Goal: Task Accomplishment & Management: Manage account settings

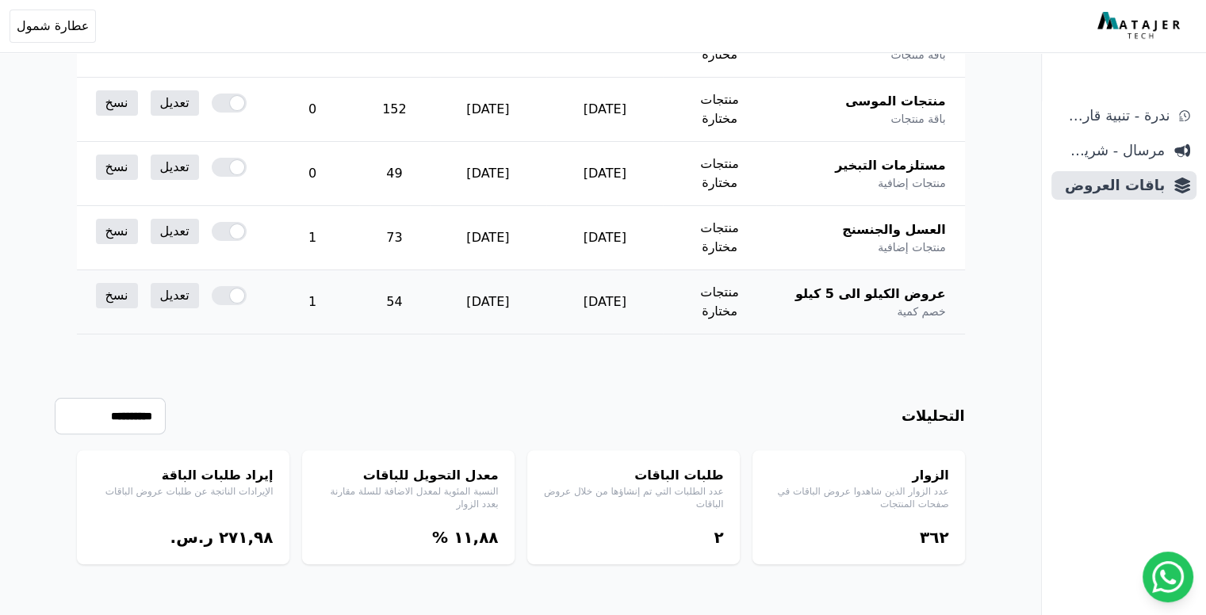
scroll to position [549, 0]
click at [151, 283] on link "تعديل" at bounding box center [175, 295] width 48 height 25
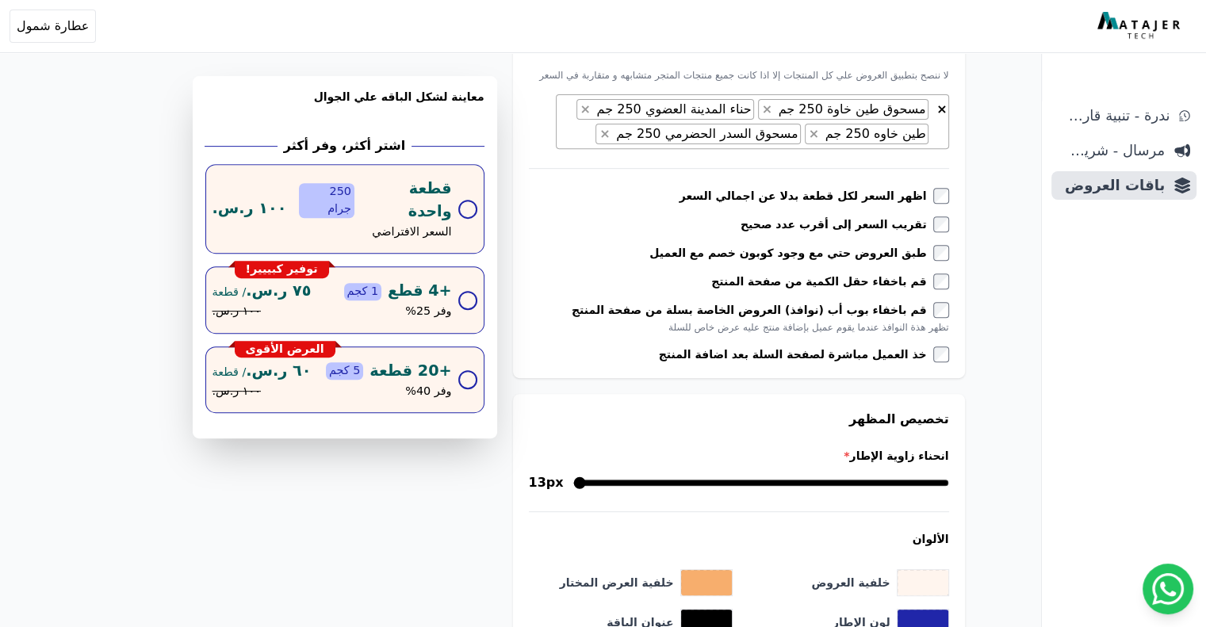
scroll to position [606, 0]
click at [556, 149] on span "× × مسحوق طين خاوة 250 جم × حناء المدينة العضوي 250 جم × طين خاوه 250 جم × مسحو…" at bounding box center [752, 121] width 393 height 55
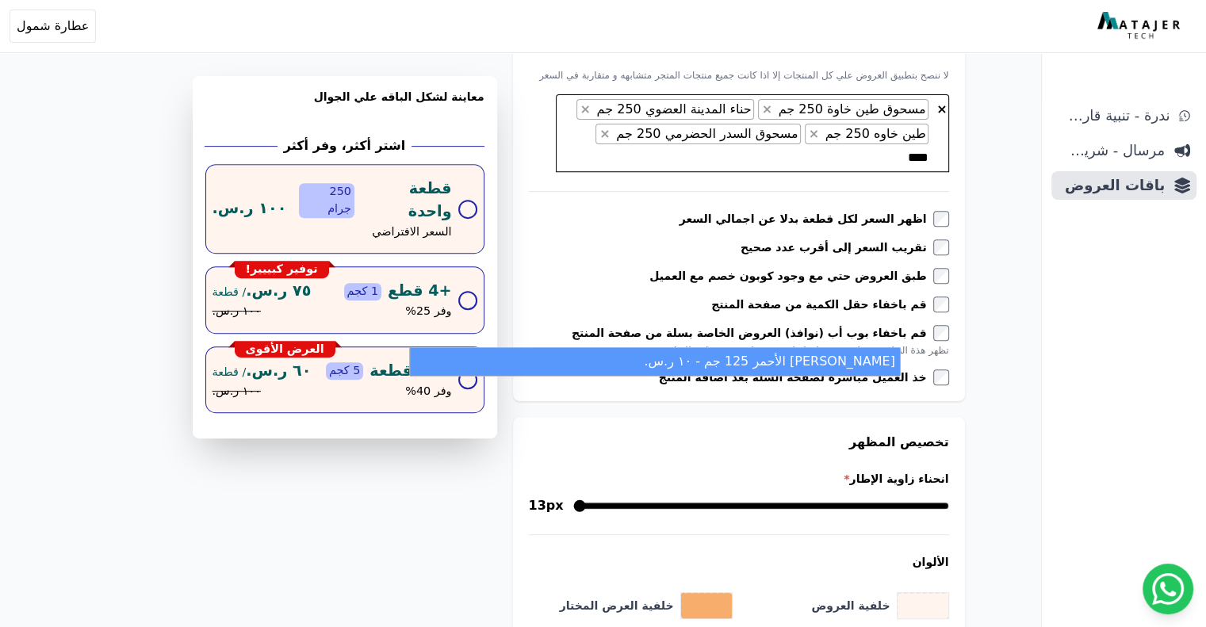
type textarea "****"
click at [819, 363] on li "[PERSON_NAME] الأحمر 125 جم - ١۰ ر.س." at bounding box center [655, 361] width 490 height 29
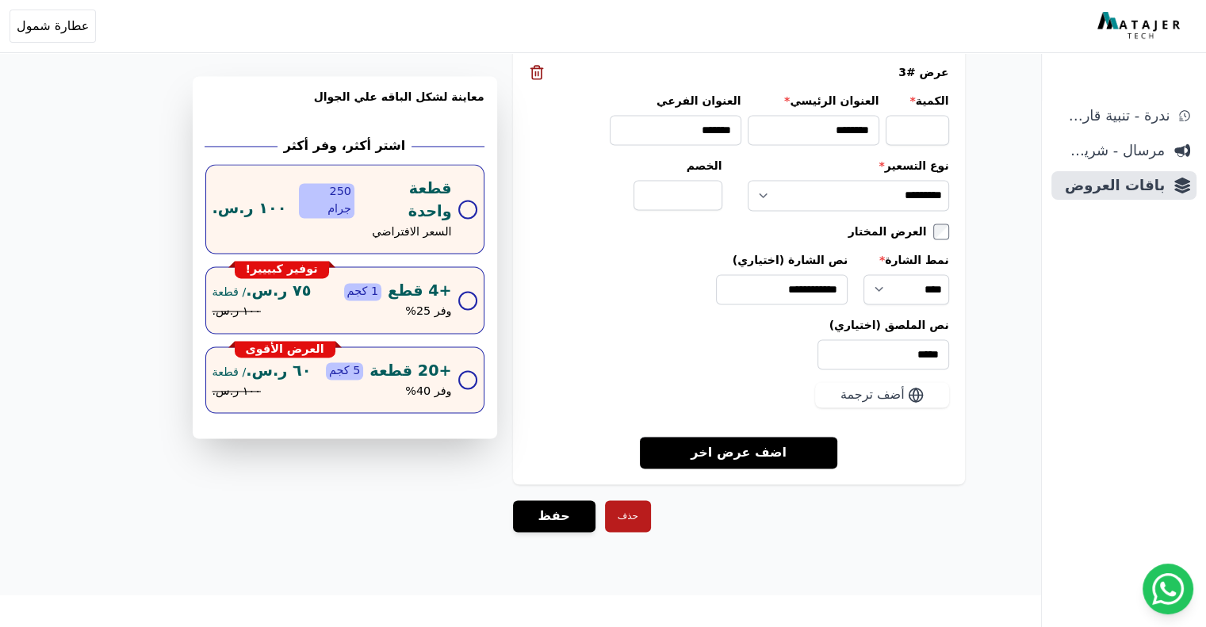
scroll to position [3444, 0]
click at [513, 500] on button "حفظ" at bounding box center [554, 516] width 82 height 32
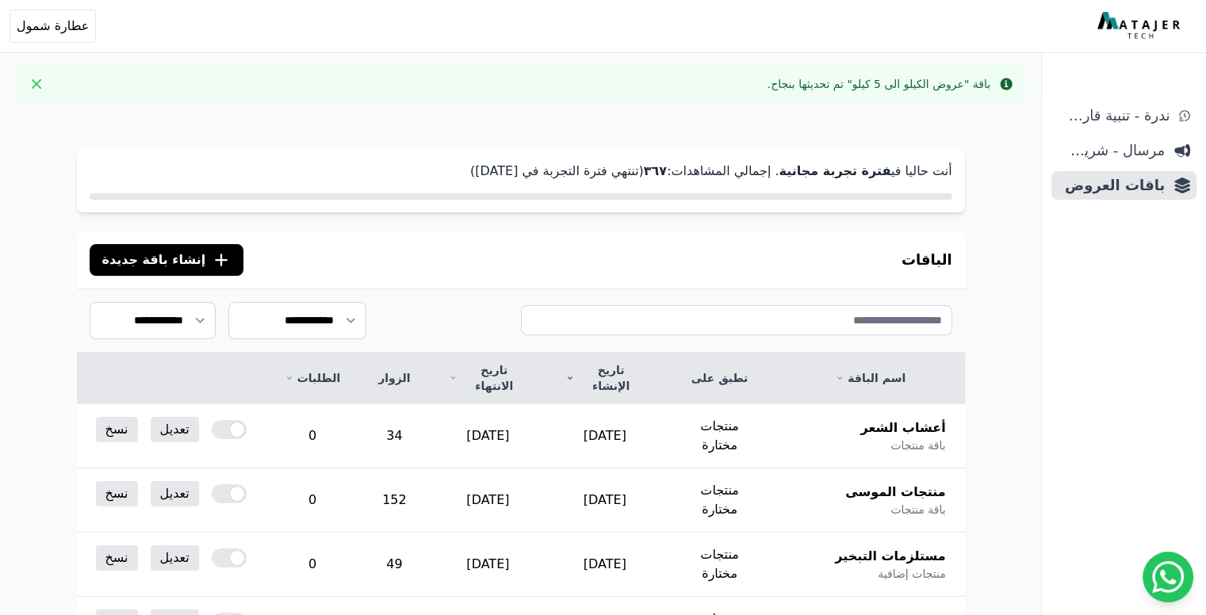
scroll to position [397, 0]
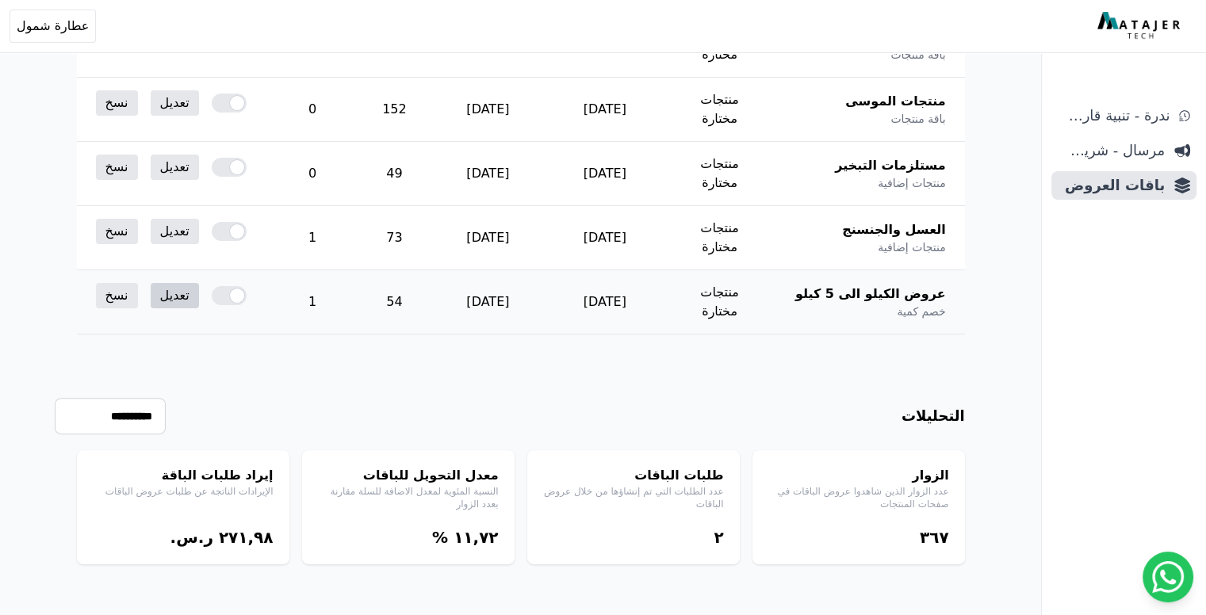
click at [151, 308] on link "تعديل" at bounding box center [175, 295] width 48 height 25
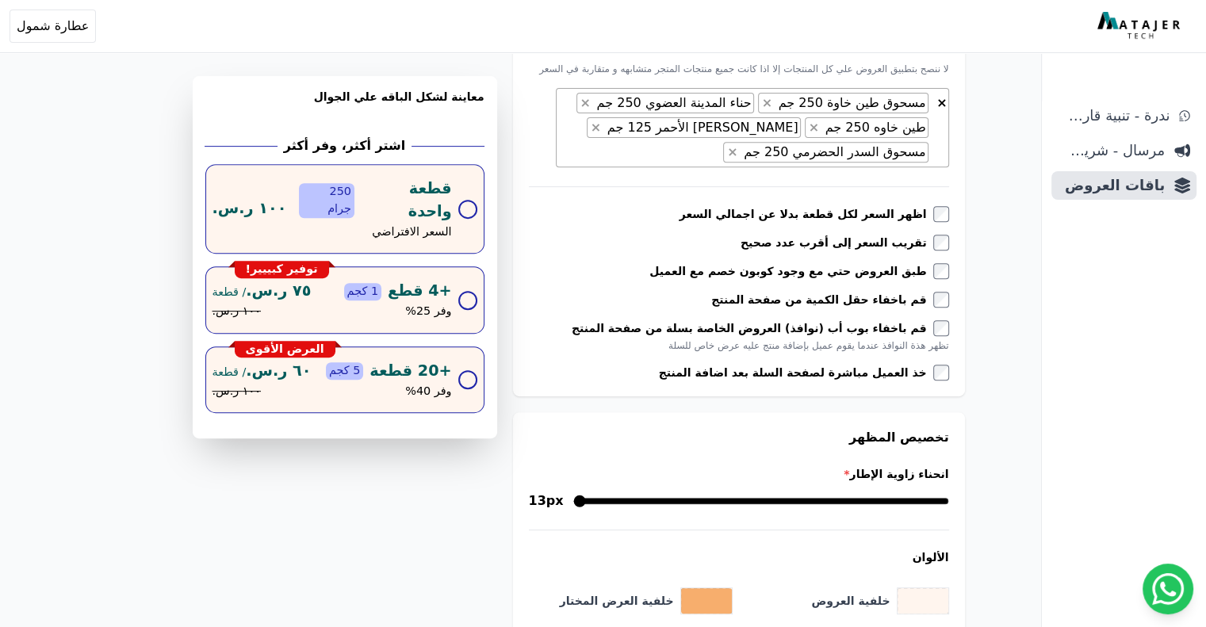
scroll to position [585, 0]
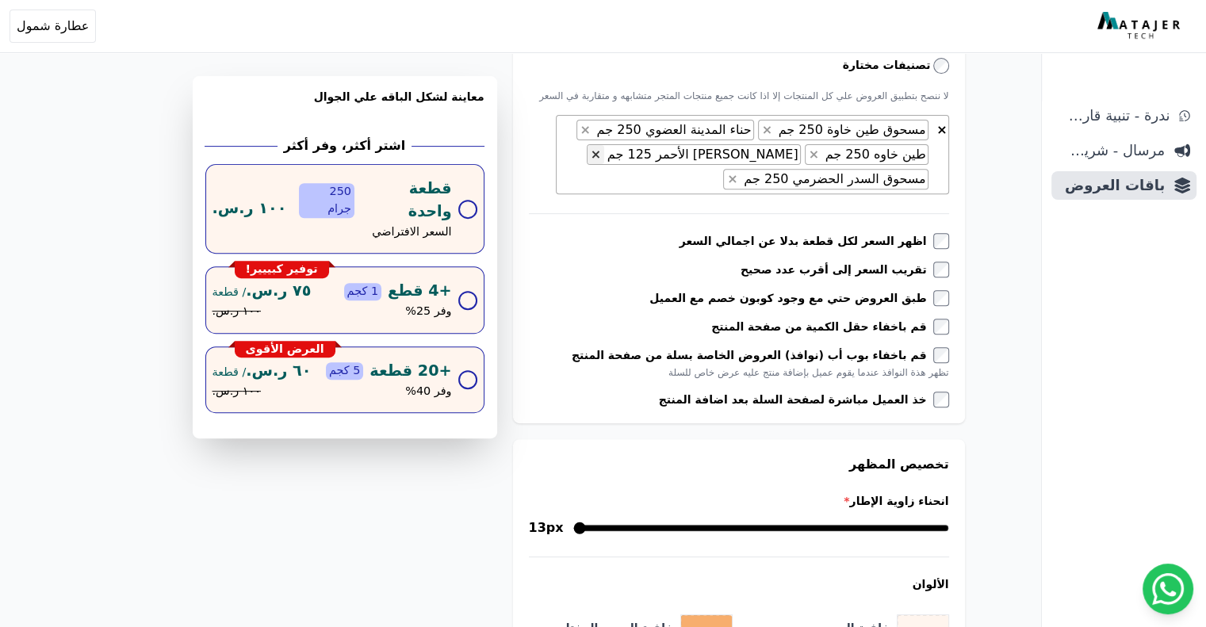
click at [591, 162] on span "×" at bounding box center [596, 154] width 10 height 15
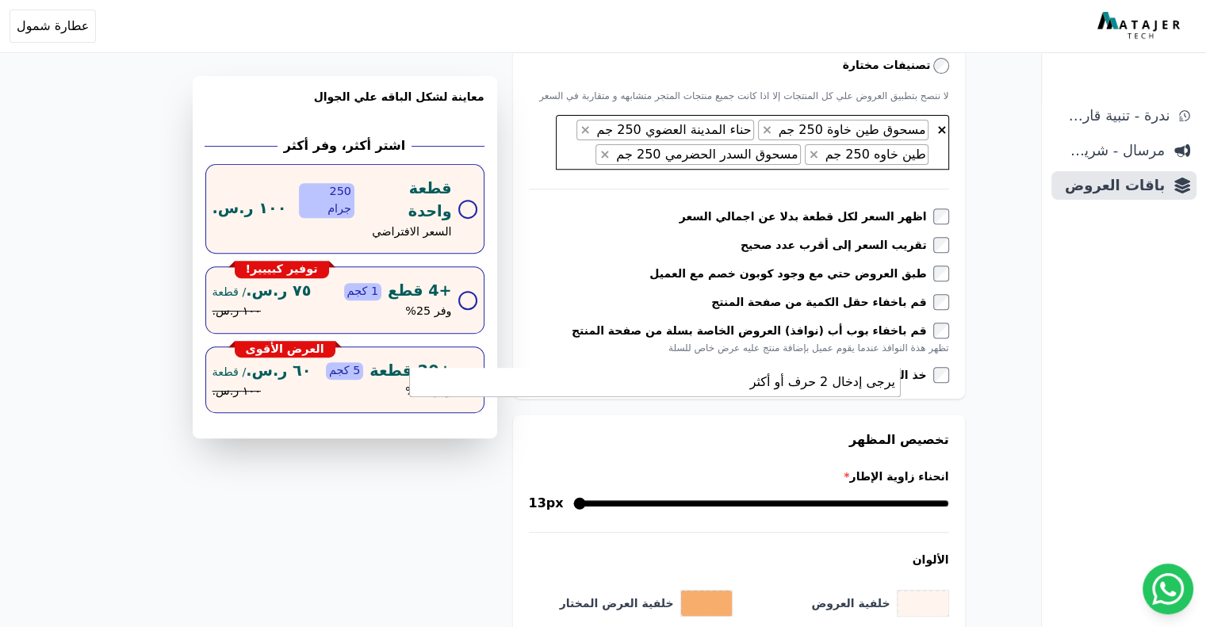
click at [762, 385] on li "يرجى إدخال 2 حرف أو أكثر" at bounding box center [655, 382] width 490 height 29
click at [578, 163] on span at bounding box center [584, 155] width 13 height 15
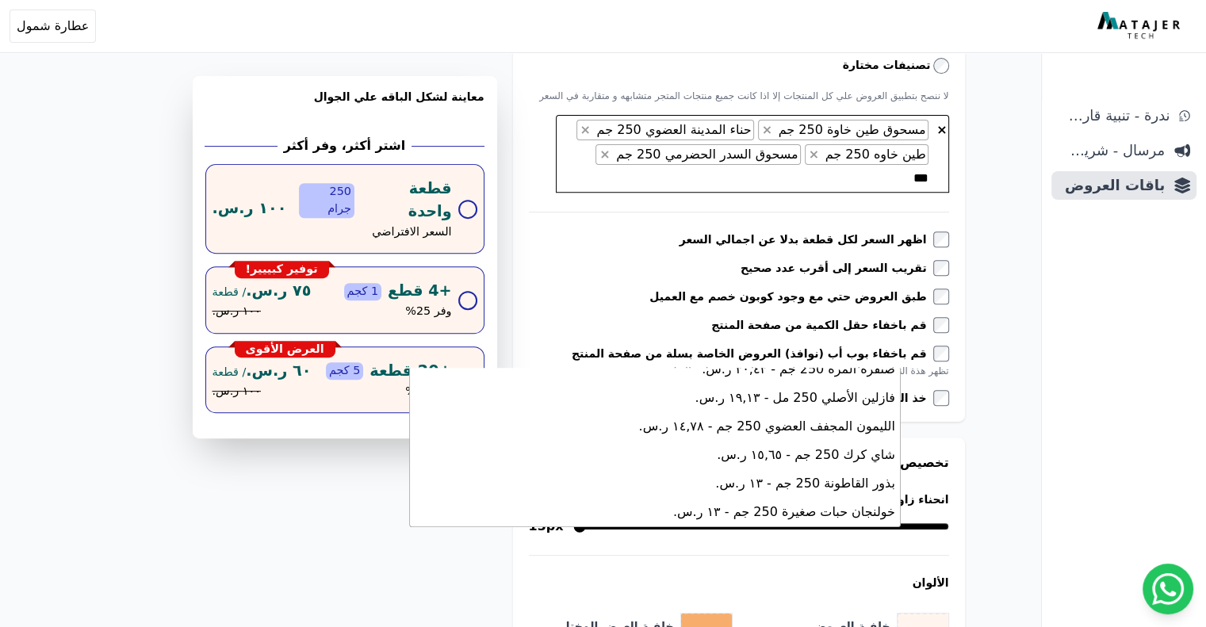
scroll to position [1715, 0]
type textarea "***"
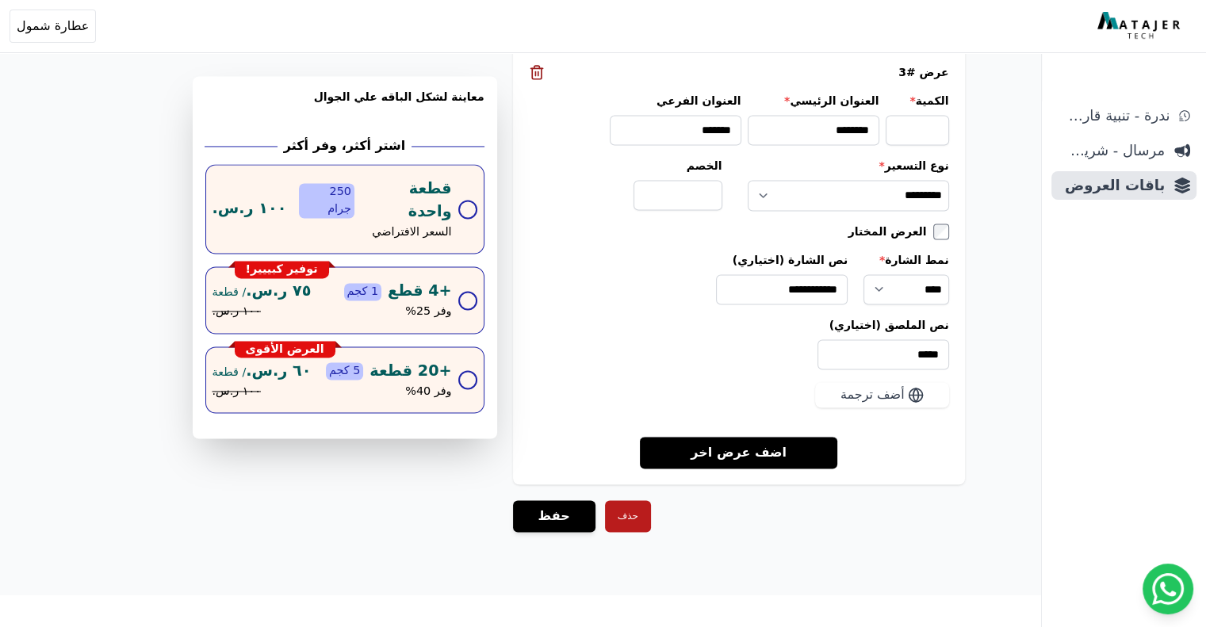
scroll to position [3415, 0]
click at [515, 500] on button "حفظ" at bounding box center [554, 516] width 82 height 32
